Goal: Task Accomplishment & Management: Manage account settings

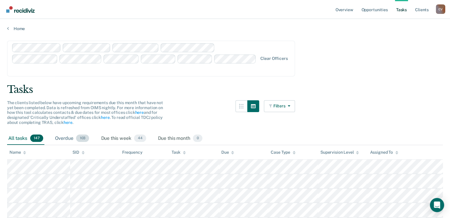
click at [60, 132] on div "Overdue 103" at bounding box center [72, 138] width 37 height 13
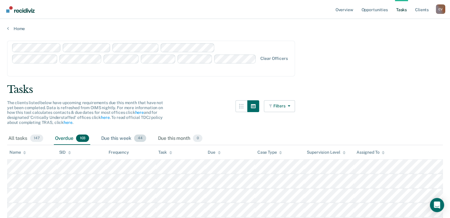
click at [114, 132] on div "Due this week 44" at bounding box center [123, 138] width 47 height 13
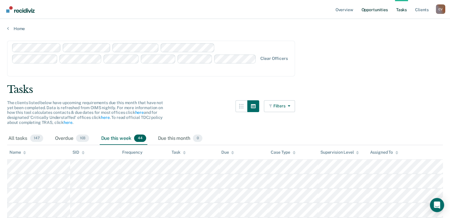
click at [377, 12] on link "Opportunities" at bounding box center [374, 9] width 29 height 19
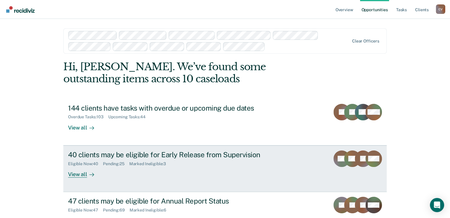
click at [98, 156] on div "40 clients may be eligible for Early Release from Supervision" at bounding box center [172, 155] width 208 height 9
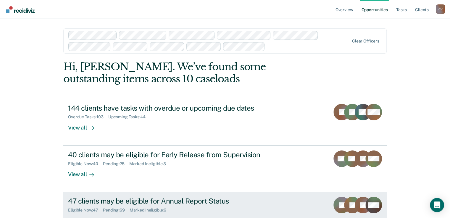
click at [98, 204] on div "47 clients may be eligible for Annual Report Status" at bounding box center [172, 201] width 208 height 9
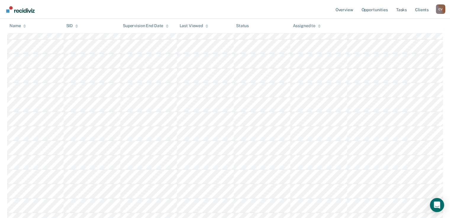
scroll to position [266, 0]
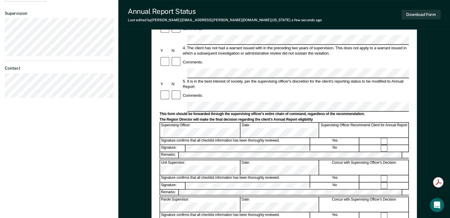
scroll to position [177, 0]
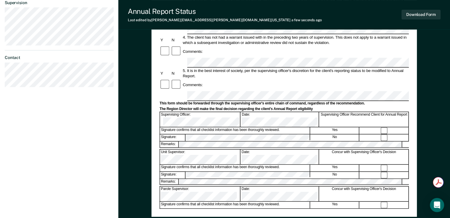
drag, startPoint x: 334, startPoint y: 142, endPoint x: 339, endPoint y: 142, distance: 4.7
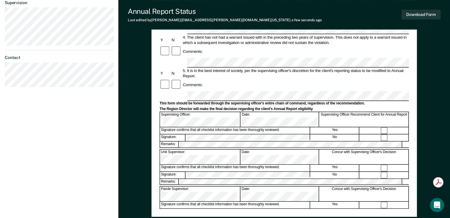
drag, startPoint x: 365, startPoint y: 142, endPoint x: 368, endPoint y: 142, distance: 3.1
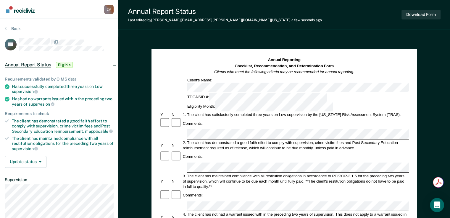
scroll to position [0, 0]
click at [421, 14] on button "Download Form" at bounding box center [420, 15] width 39 height 10
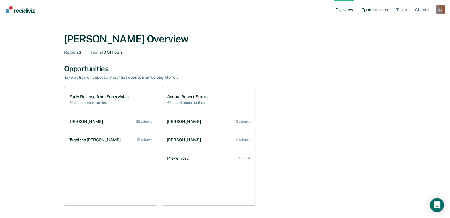
click at [375, 11] on link "Opportunities" at bounding box center [374, 9] width 29 height 19
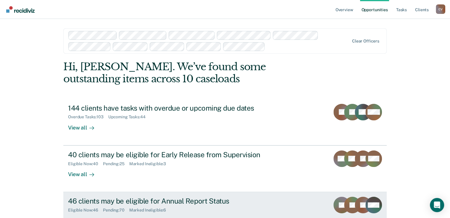
click at [108, 203] on div "46 clients may be eligible for Annual Report Status" at bounding box center [172, 201] width 208 height 9
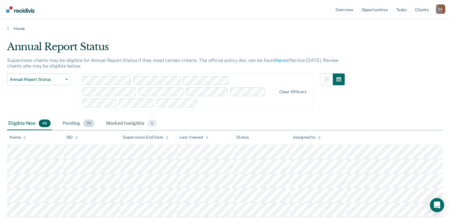
click at [72, 124] on div "Pending 70" at bounding box center [78, 123] width 34 height 13
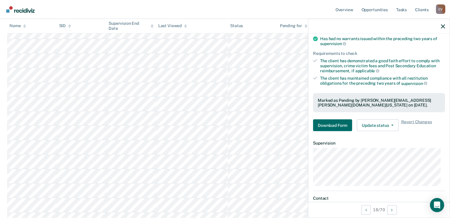
scroll to position [59, 0]
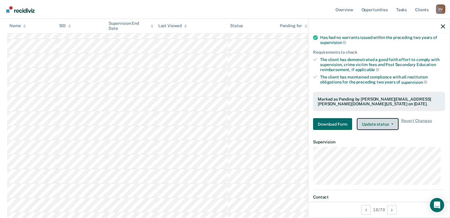
click at [373, 124] on button "Update status" at bounding box center [378, 125] width 42 height 12
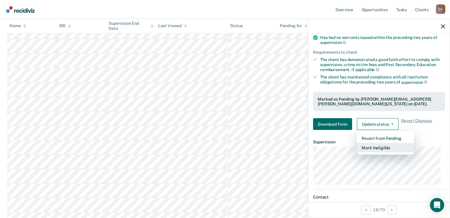
click at [373, 148] on button "Mark Ineligible" at bounding box center [385, 147] width 57 height 9
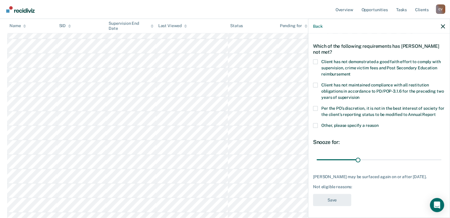
scroll to position [25, 0]
drag, startPoint x: 357, startPoint y: 162, endPoint x: 396, endPoint y: 160, distance: 39.1
type input "60"
click at [396, 160] on input "range" at bounding box center [378, 160] width 125 height 10
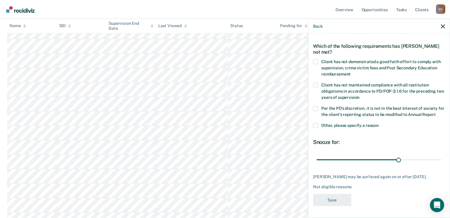
click at [317, 59] on span at bounding box center [315, 61] width 5 height 5
click at [350, 72] on input "Client has not demonstrated a good faith effort to comply with supervision, cri…" at bounding box center [350, 72] width 0 height 0
click at [315, 106] on span at bounding box center [315, 108] width 5 height 5
click at [435, 112] on input "Per the PO’s discretion, it is not in the best interest of society for the clie…" at bounding box center [435, 112] width 0 height 0
click at [314, 123] on span at bounding box center [315, 125] width 5 height 5
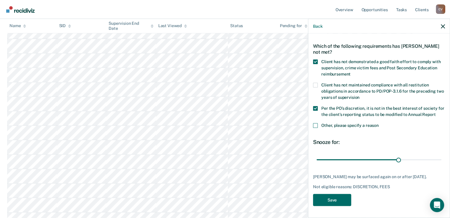
click at [378, 123] on input "Other, please specify a reason" at bounding box center [378, 123] width 0 height 0
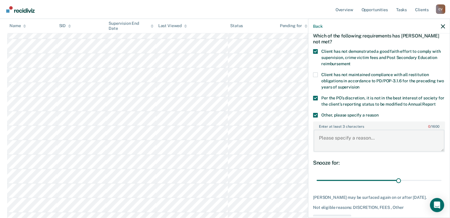
click at [327, 146] on textarea "Enter at least 3 characters 0 / 1600" at bounding box center [378, 141] width 131 height 22
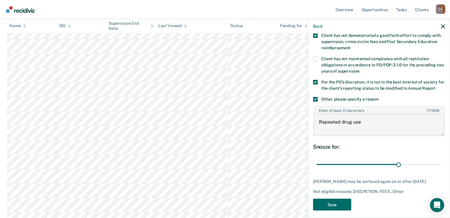
scroll to position [60, 0]
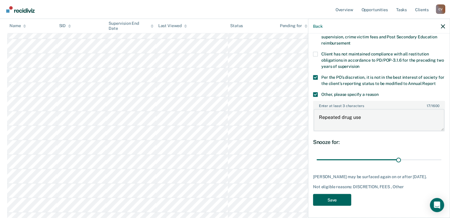
type textarea "Repeated drug use"
click at [335, 202] on button "Save" at bounding box center [332, 200] width 38 height 12
